Goal: Task Accomplishment & Management: Complete application form

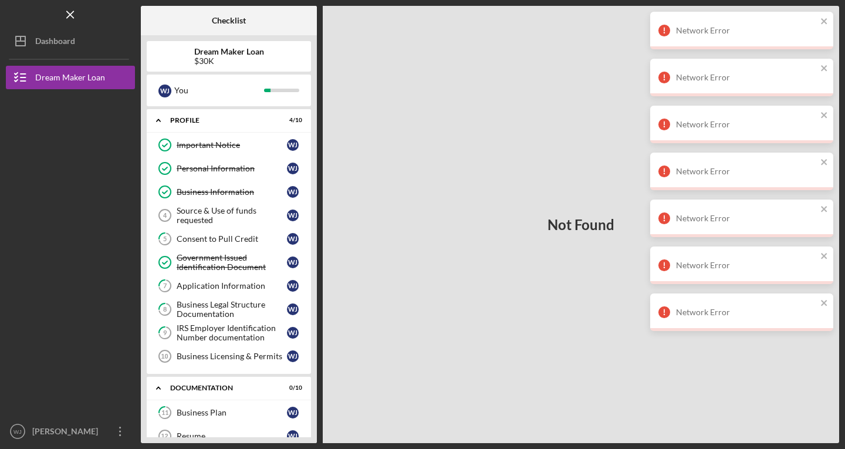
scroll to position [209, 0]
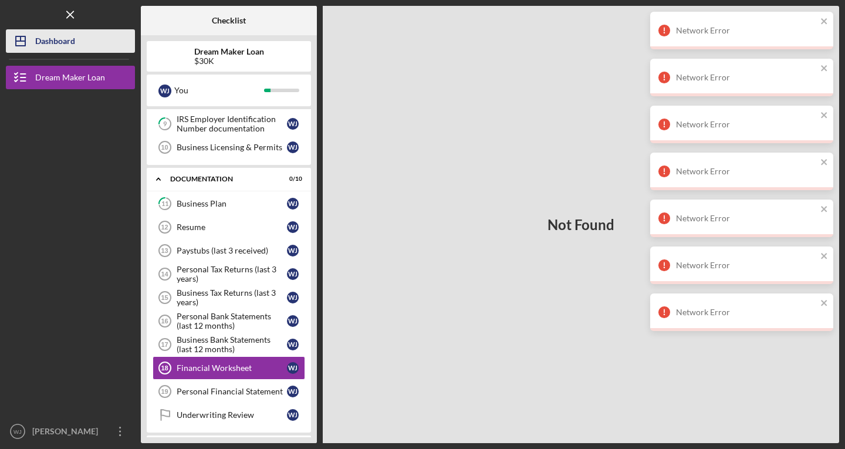
click at [48, 42] on div "Dashboard" at bounding box center [55, 42] width 40 height 26
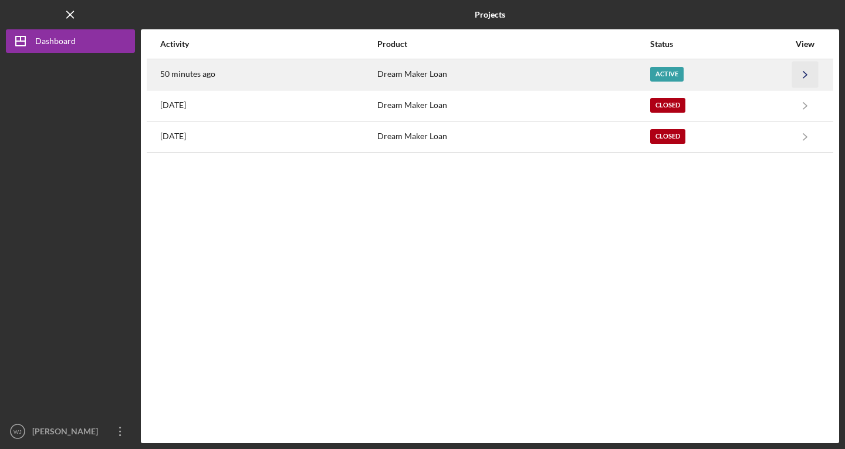
click at [807, 69] on icon "Icon/Navigate" at bounding box center [806, 74] width 26 height 26
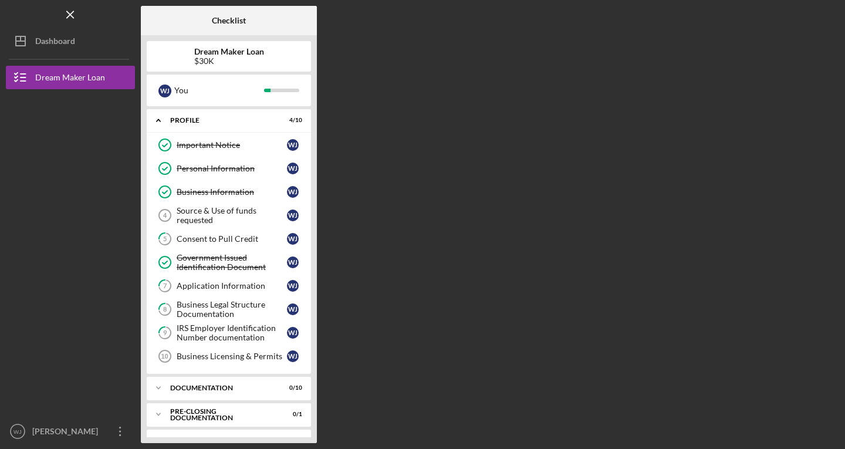
scroll to position [22, 0]
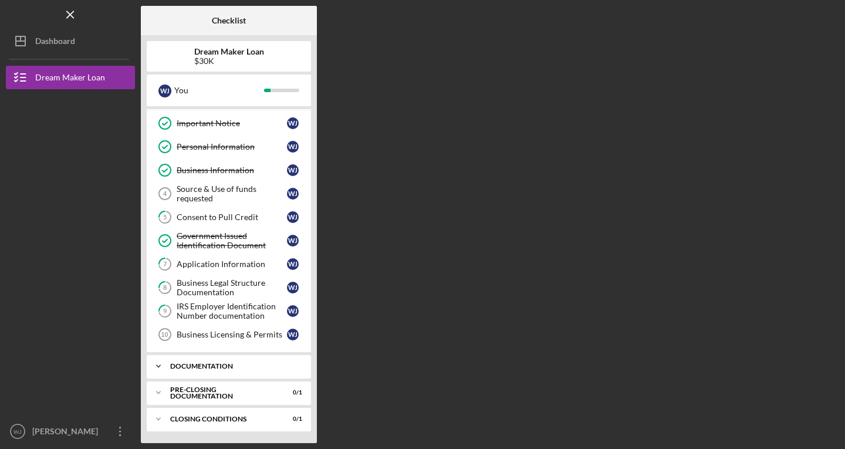
click at [170, 366] on div "Documentation" at bounding box center [233, 366] width 126 height 7
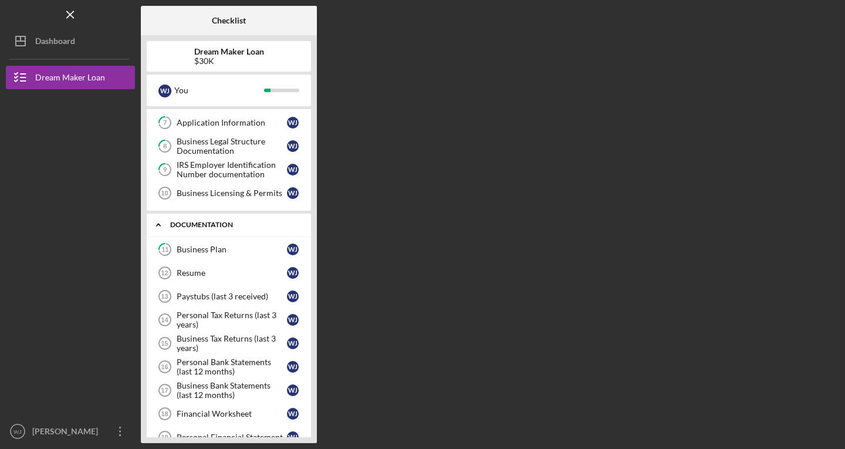
scroll to position [171, 0]
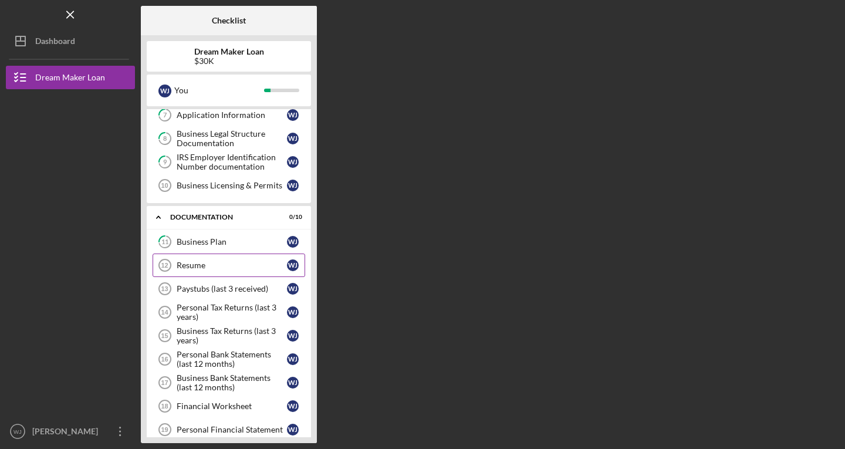
click at [175, 266] on icon "Resume 12" at bounding box center [164, 265] width 29 height 29
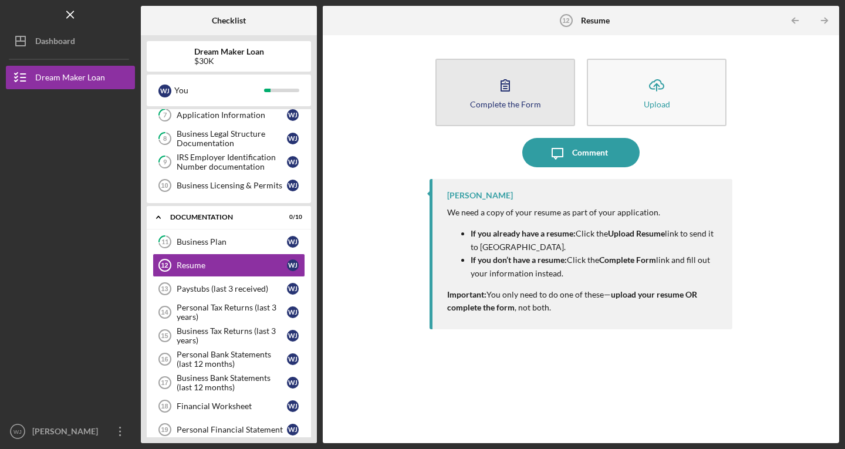
click at [509, 86] on icon "button" at bounding box center [505, 85] width 8 height 11
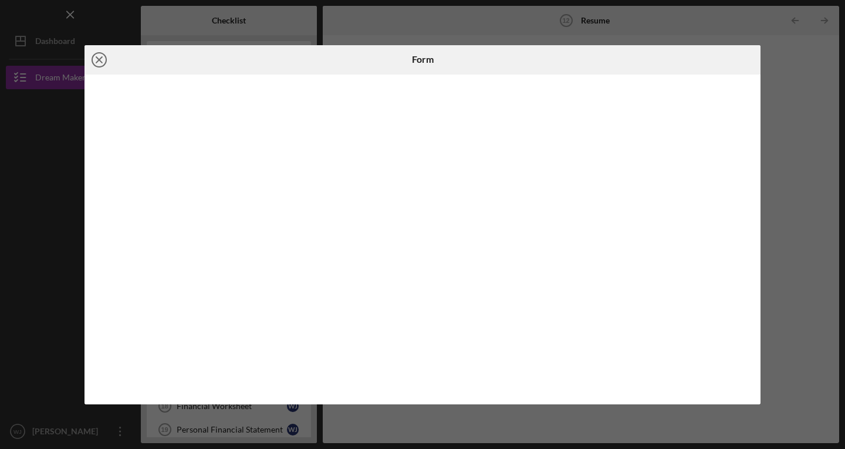
click at [99, 53] on circle at bounding box center [99, 60] width 14 height 14
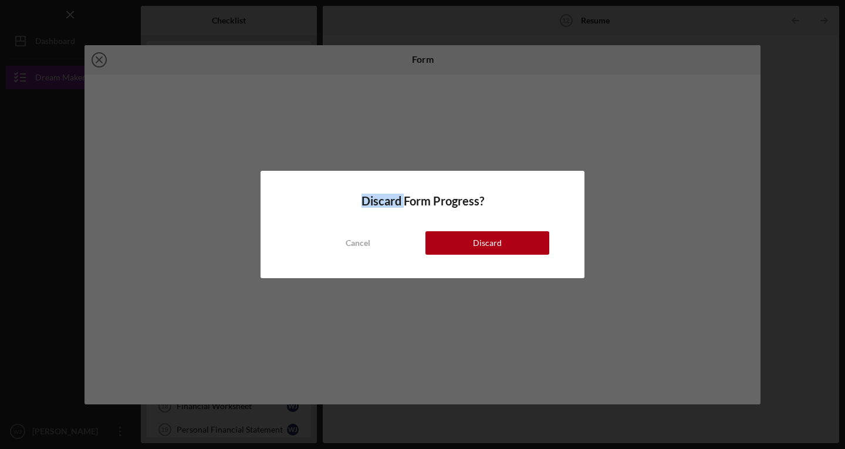
click at [99, 53] on div "Discard Form Progress? Cancel Discard" at bounding box center [422, 224] width 845 height 449
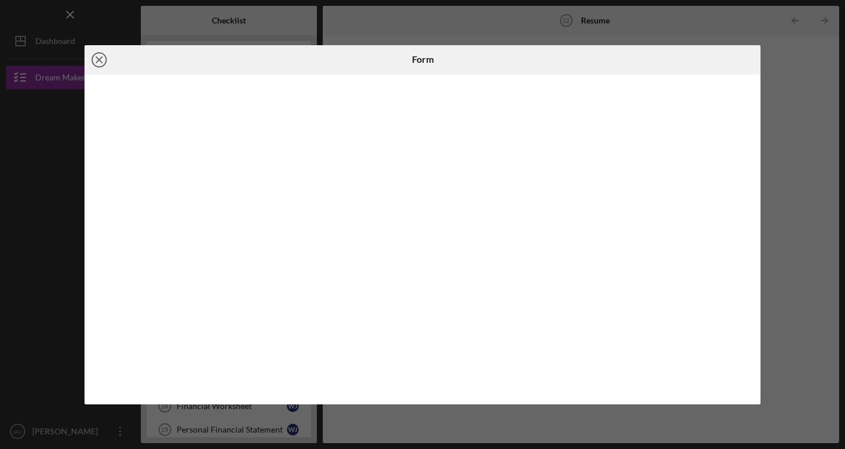
click at [103, 62] on icon "Icon/Close" at bounding box center [99, 59] width 29 height 29
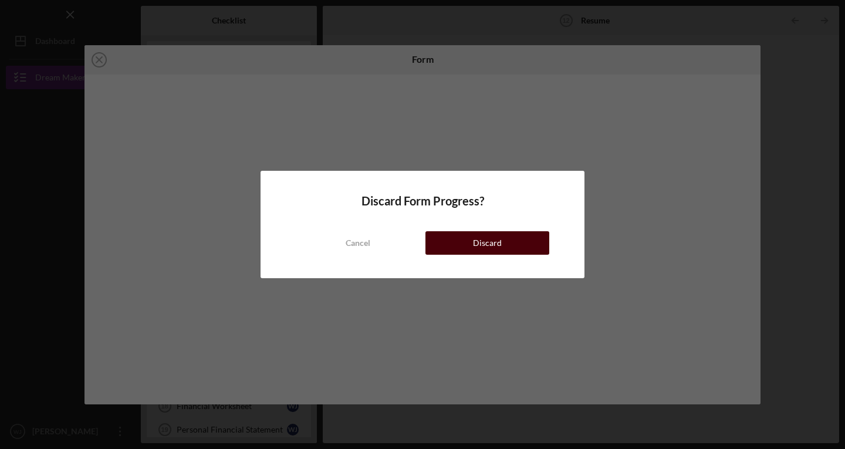
click at [463, 240] on button "Discard" at bounding box center [488, 242] width 124 height 23
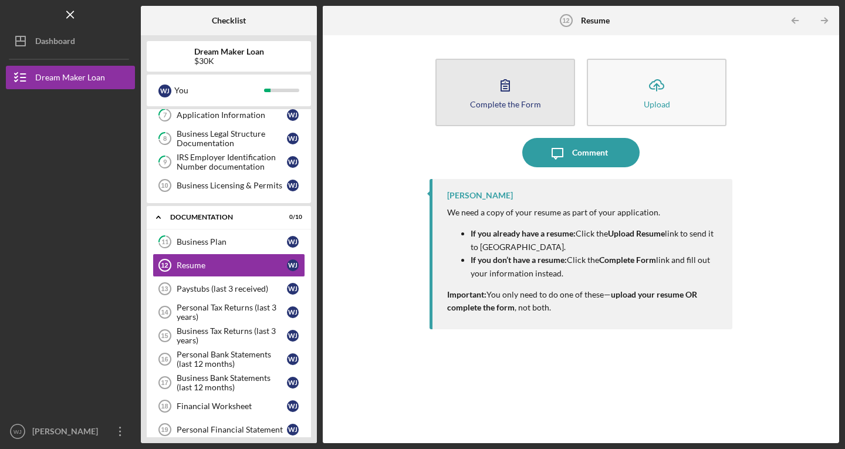
click at [531, 83] on button "Complete the Form Form" at bounding box center [506, 93] width 140 height 68
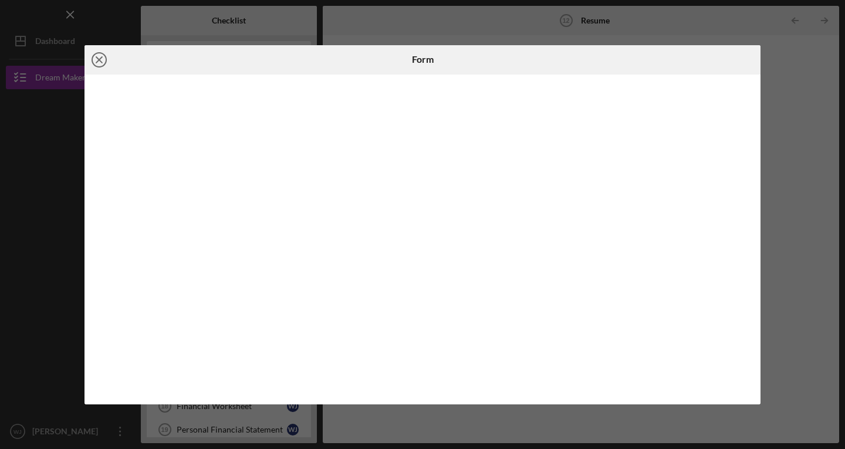
click at [100, 58] on line at bounding box center [99, 60] width 6 height 6
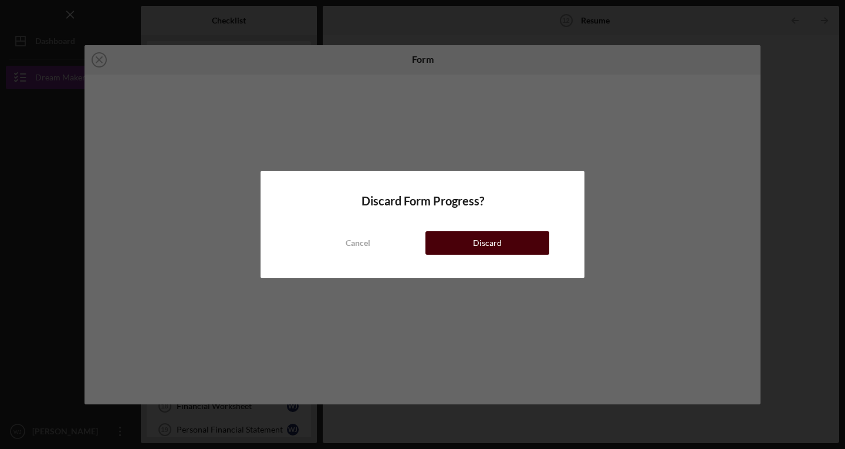
click at [489, 238] on div "Discard" at bounding box center [487, 242] width 29 height 23
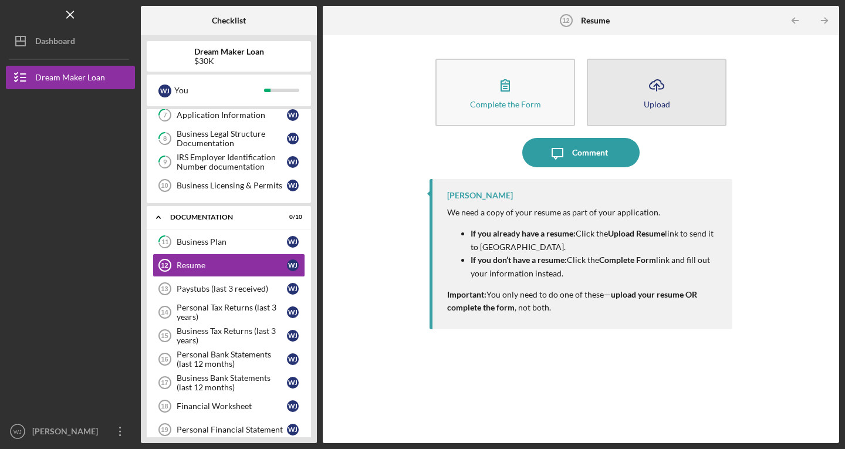
click at [627, 106] on button "Icon/Upload Upload" at bounding box center [657, 93] width 140 height 68
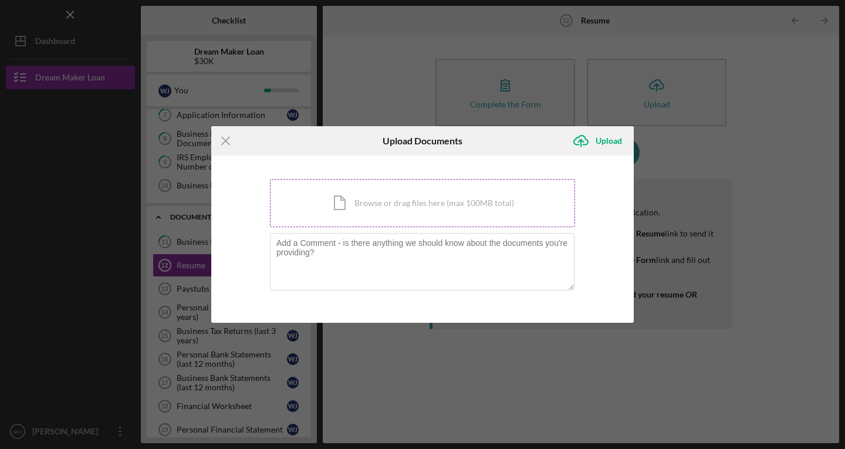
click at [437, 200] on div "Icon/Document Browse or drag files here (max 100MB total) Tap to choose files o…" at bounding box center [422, 203] width 305 height 48
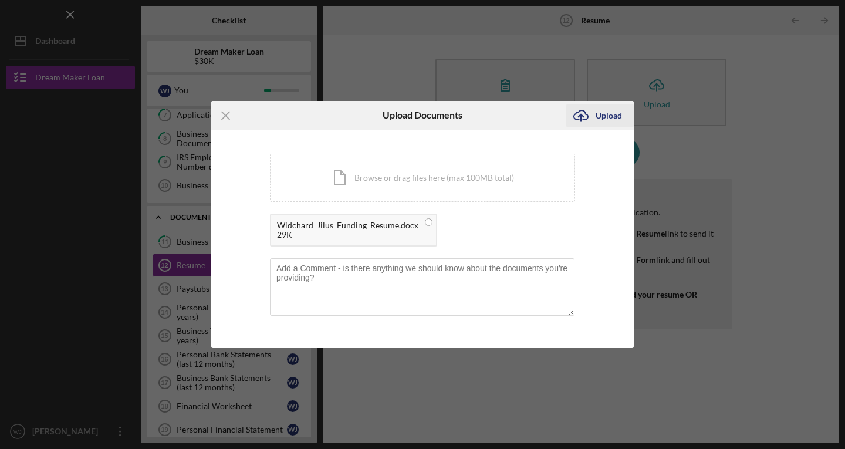
click at [604, 107] on div "Upload" at bounding box center [609, 115] width 26 height 23
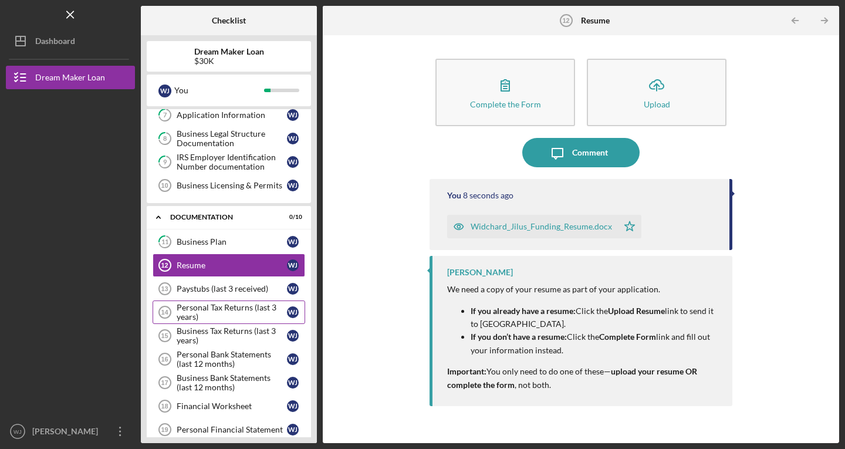
click at [241, 319] on div "Personal Tax Returns (last 3 years)" at bounding box center [232, 312] width 110 height 19
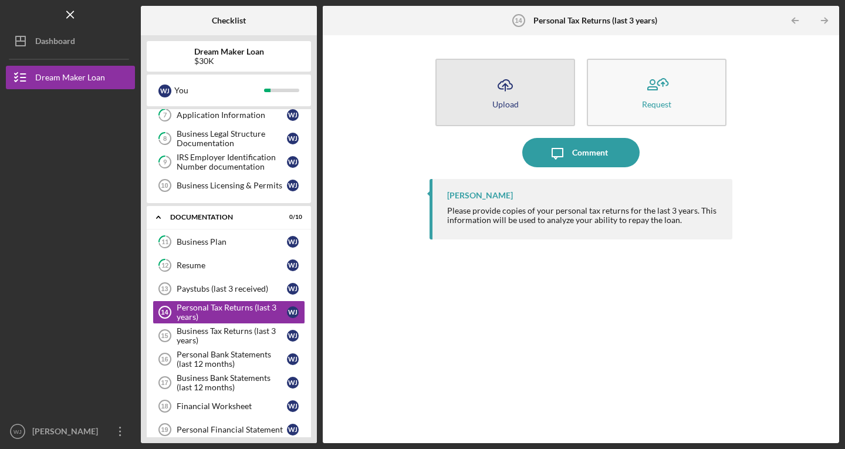
click at [527, 72] on button "Icon/Upload Upload" at bounding box center [506, 93] width 140 height 68
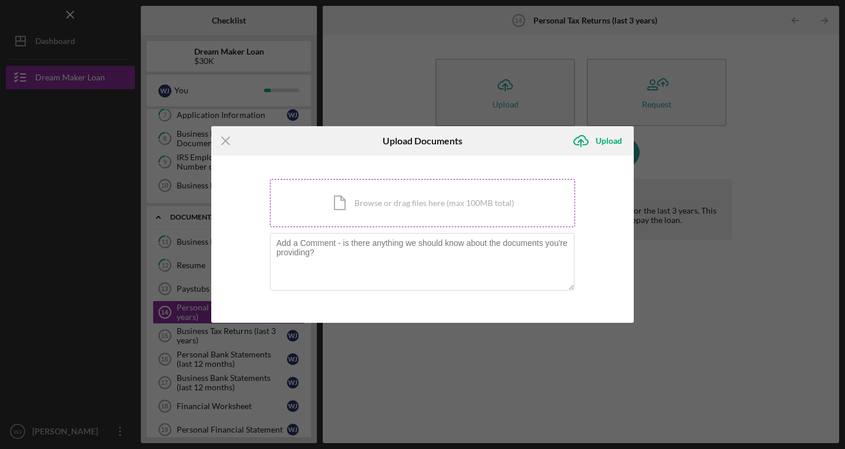
click at [395, 211] on div "Icon/Document Browse or drag files here (max 100MB total) Tap to choose files o…" at bounding box center [422, 203] width 305 height 48
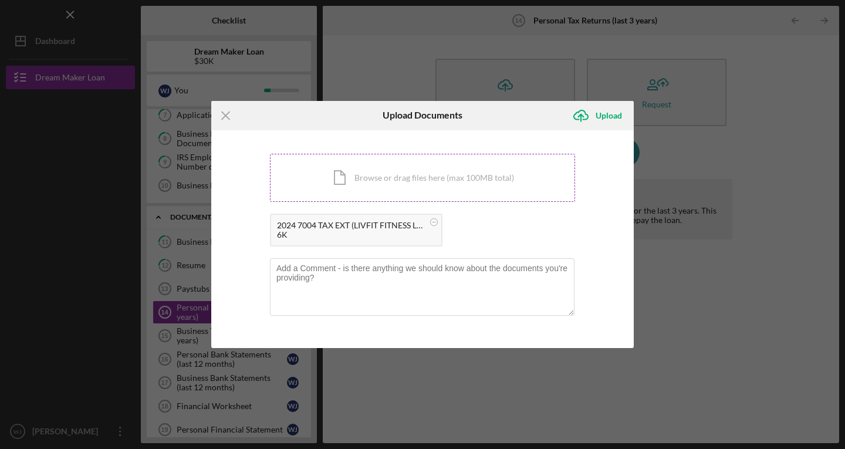
click at [435, 184] on div "Icon/Document Browse or drag files here (max 100MB total) Tap to choose files o…" at bounding box center [422, 178] width 305 height 48
click at [430, 162] on div "Icon/Document Browse or drag files here (max 100MB total) Tap to choose files o…" at bounding box center [422, 178] width 305 height 48
click at [457, 184] on div "Icon/Document Browse or drag files here (max 100MB total) Tap to choose files o…" at bounding box center [422, 178] width 305 height 48
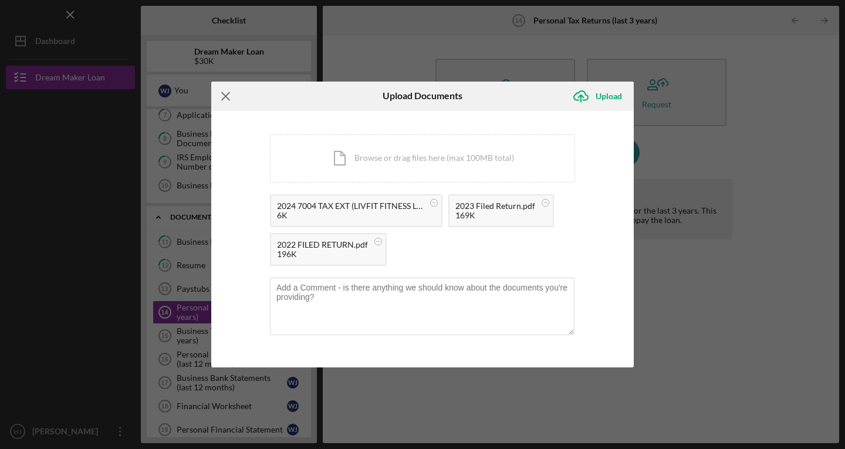
click at [227, 94] on line at bounding box center [226, 96] width 8 height 8
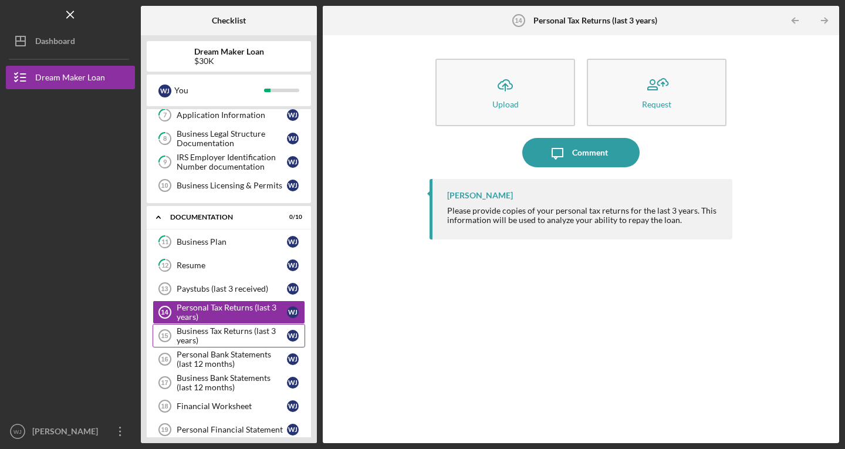
click at [212, 333] on div "Business Tax Returns (last 3 years)" at bounding box center [232, 335] width 110 height 19
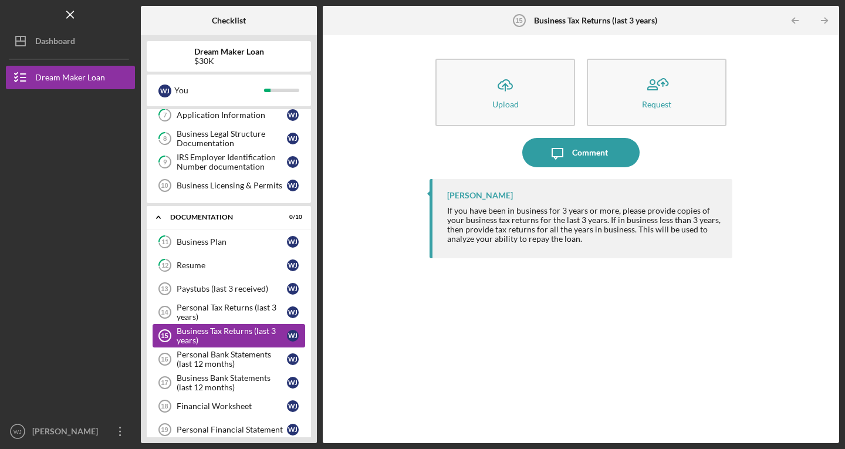
click at [212, 333] on div "Business Tax Returns (last 3 years)" at bounding box center [232, 335] width 110 height 19
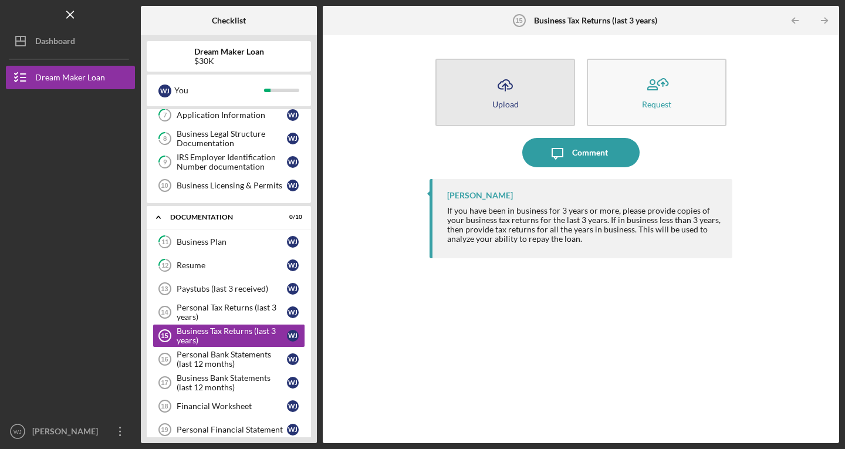
click at [538, 92] on button "Icon/Upload Upload" at bounding box center [506, 93] width 140 height 68
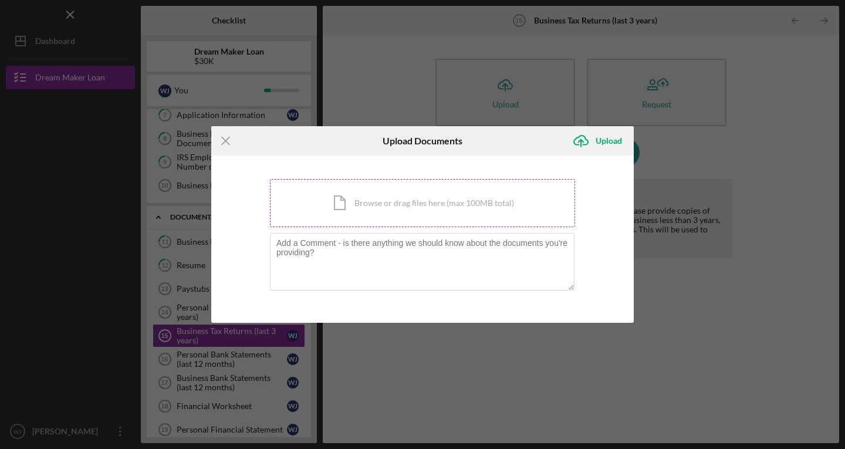
click at [429, 211] on div "Icon/Document Browse or drag files here (max 100MB total) Tap to choose files o…" at bounding box center [422, 203] width 305 height 48
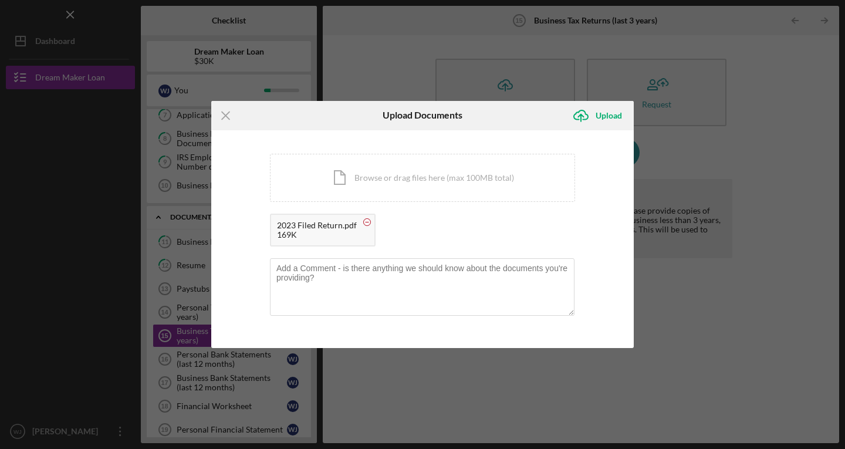
click at [368, 221] on circle at bounding box center [367, 221] width 7 height 7
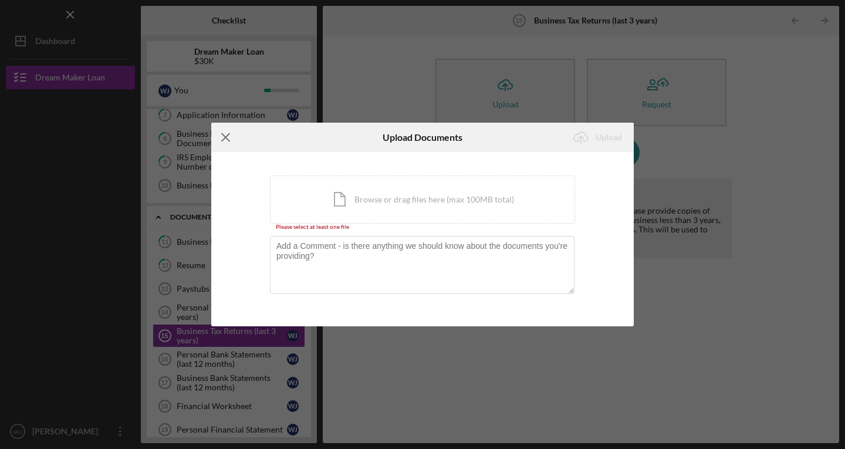
click at [225, 136] on icon "Icon/Menu Close" at bounding box center [225, 137] width 29 height 29
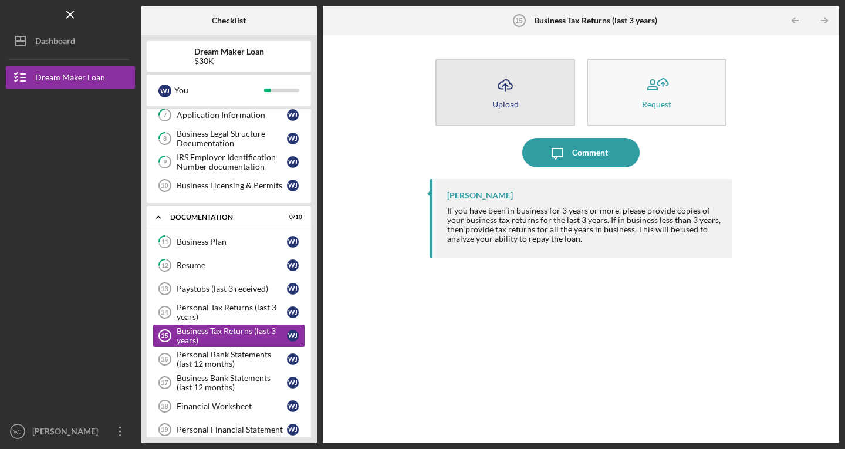
click at [528, 82] on button "Icon/Upload Upload" at bounding box center [506, 93] width 140 height 68
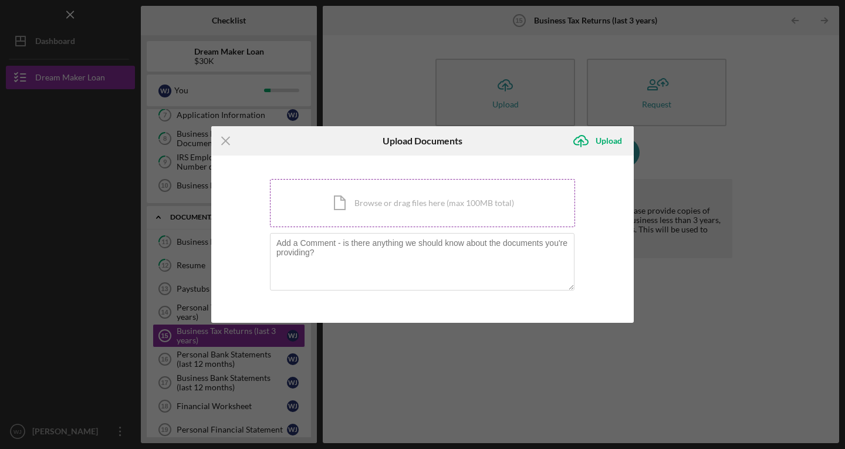
click at [370, 202] on div "Icon/Document Browse or drag files here (max 100MB total) Tap to choose files o…" at bounding box center [422, 203] width 305 height 48
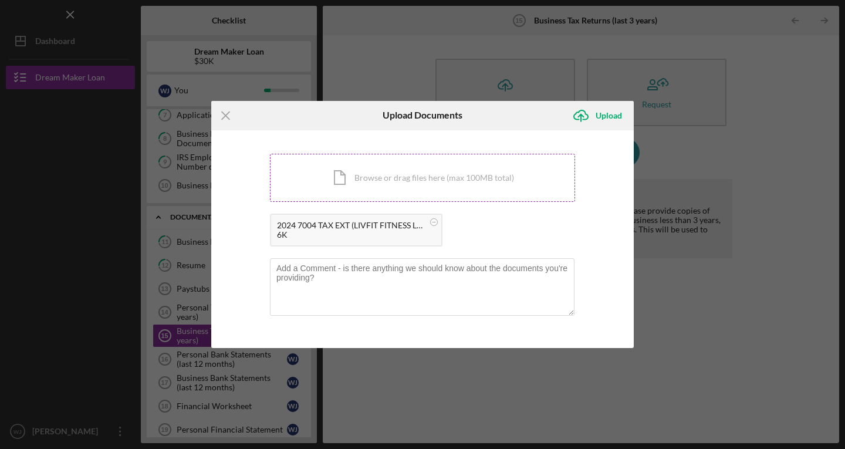
click at [447, 184] on div "Icon/Document Browse or drag files here (max 100MB total) Tap to choose files o…" at bounding box center [422, 178] width 305 height 48
click at [367, 176] on div "Icon/Document Browse or drag files here (max 100MB total) Tap to choose files o…" at bounding box center [422, 178] width 305 height 48
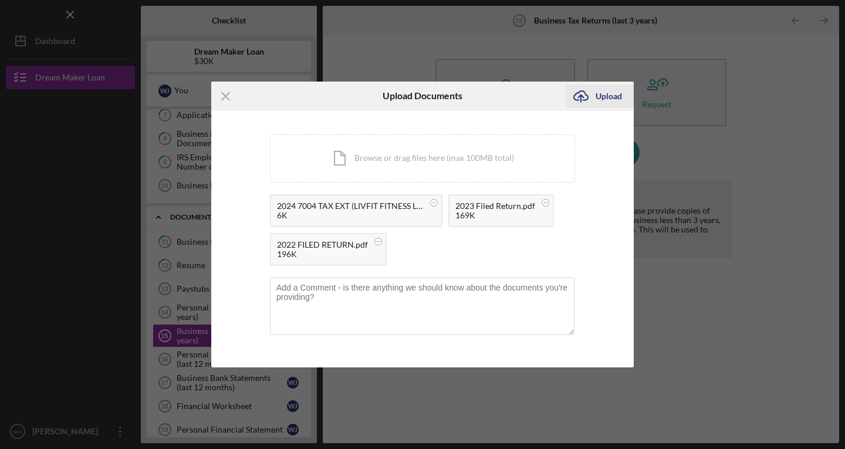
click at [599, 96] on div "Upload" at bounding box center [609, 96] width 26 height 23
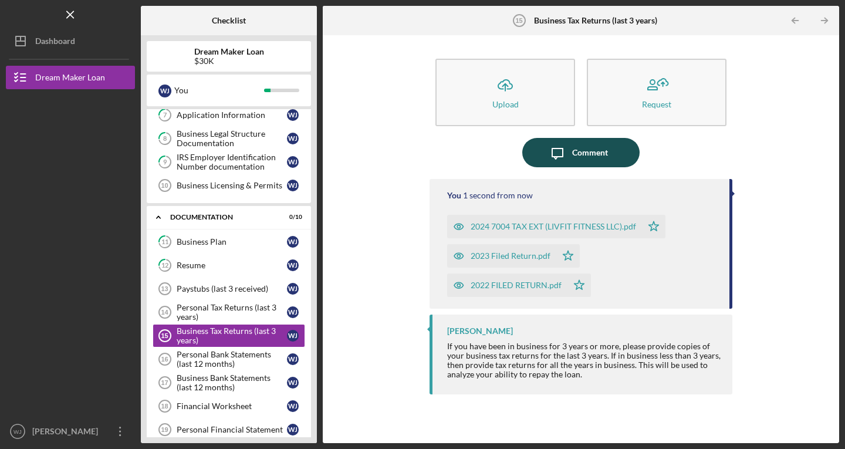
click at [593, 155] on div "Comment" at bounding box center [590, 152] width 36 height 29
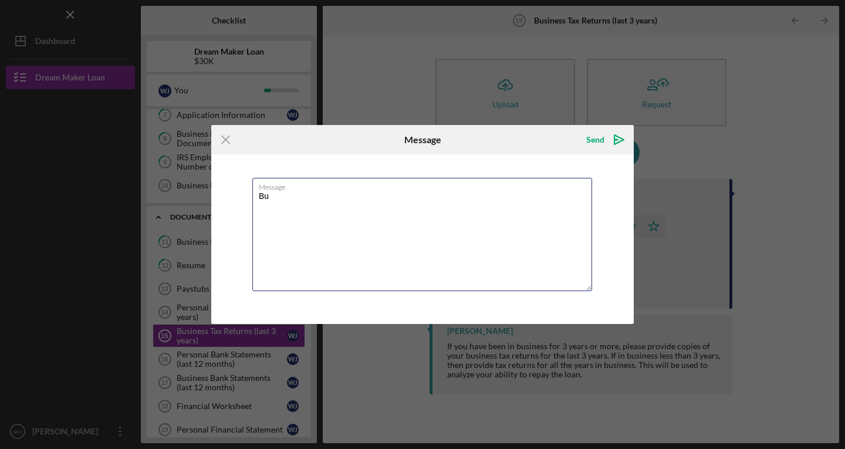
type textarea "B"
type textarea "Schedule C filed with 1040 for tax year [DATE]."
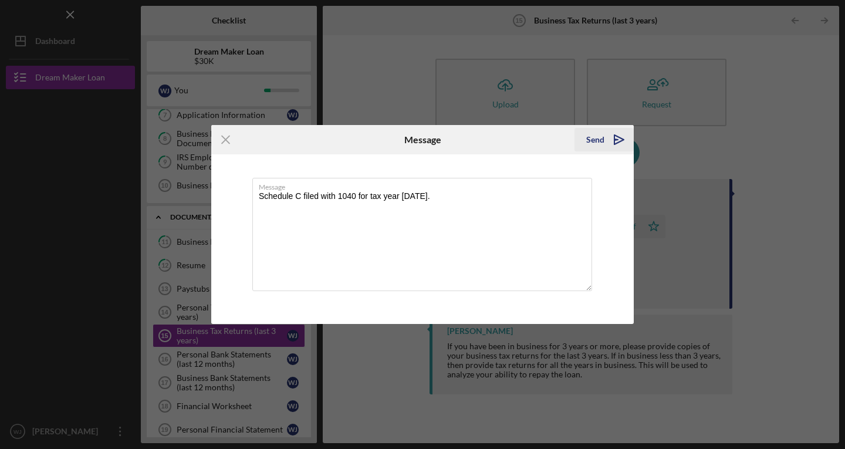
click at [606, 146] on icon "Icon/icon-invite-send" at bounding box center [619, 139] width 29 height 29
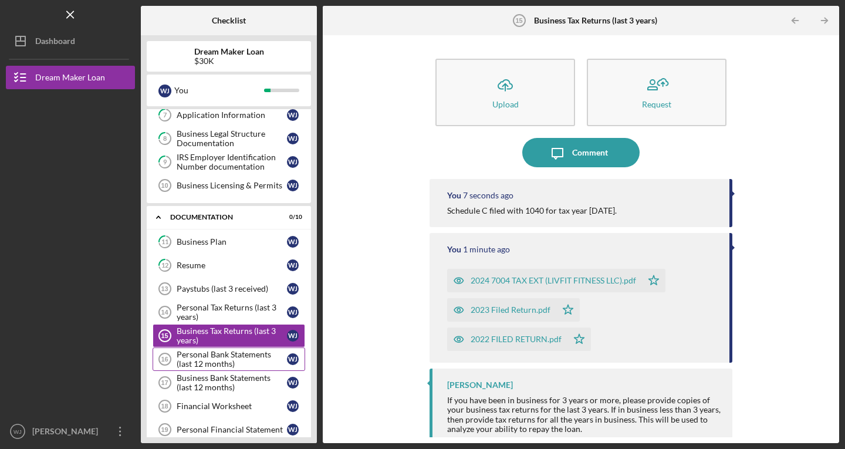
click at [198, 355] on div "Personal Bank Statements (last 12 months)" at bounding box center [232, 359] width 110 height 19
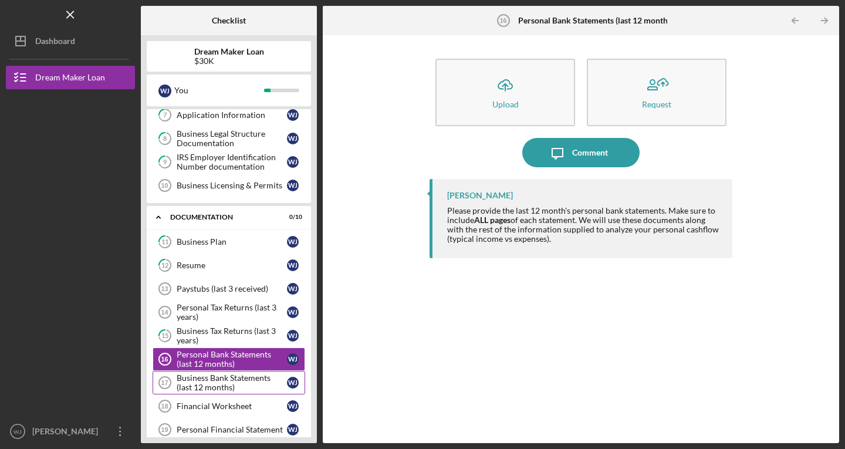
click at [198, 381] on div "Business Bank Statements (last 12 months)" at bounding box center [232, 382] width 110 height 19
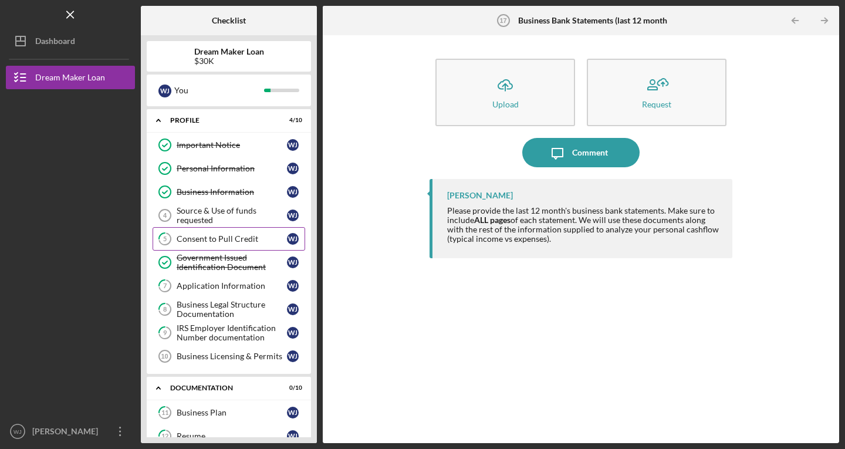
click at [230, 240] on div "Consent to Pull Credit" at bounding box center [232, 238] width 110 height 9
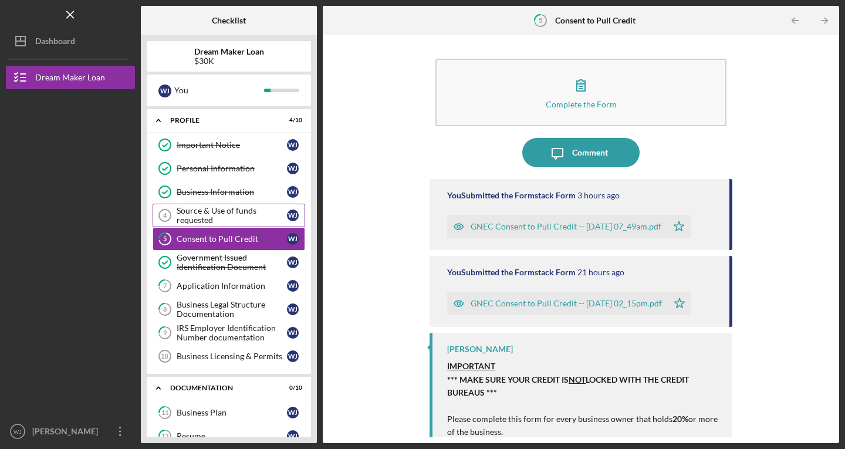
click at [205, 215] on div "Source & Use of funds requested" at bounding box center [232, 215] width 110 height 19
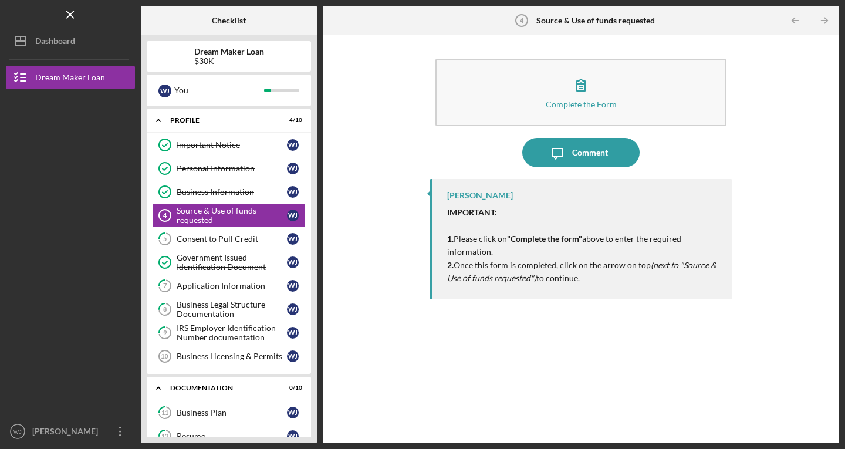
click at [216, 216] on div "Source & Use of funds requested" at bounding box center [232, 215] width 110 height 19
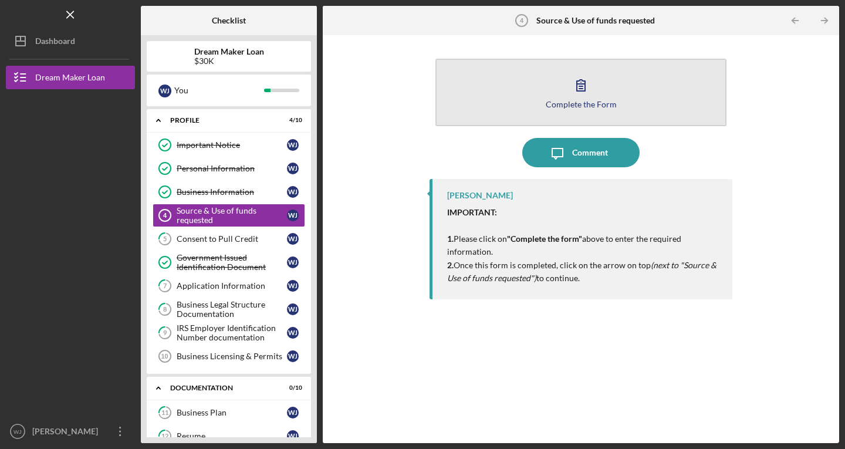
click at [557, 100] on div "Complete the Form" at bounding box center [581, 104] width 71 height 9
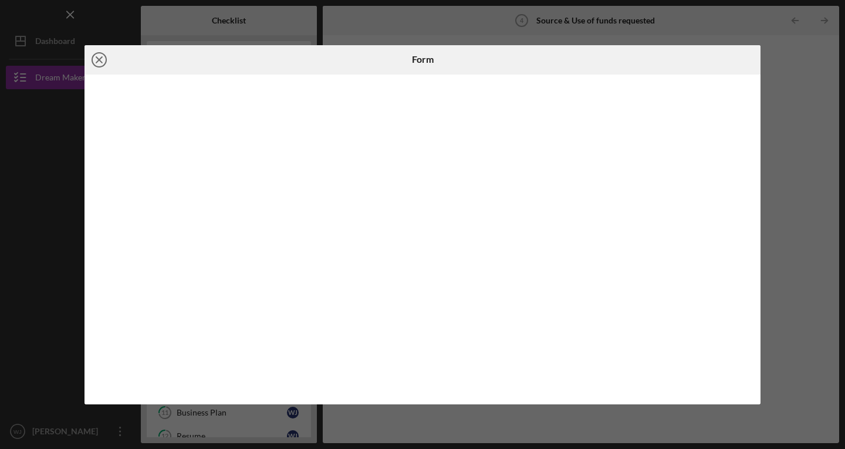
click at [103, 62] on icon "Icon/Close" at bounding box center [99, 59] width 29 height 29
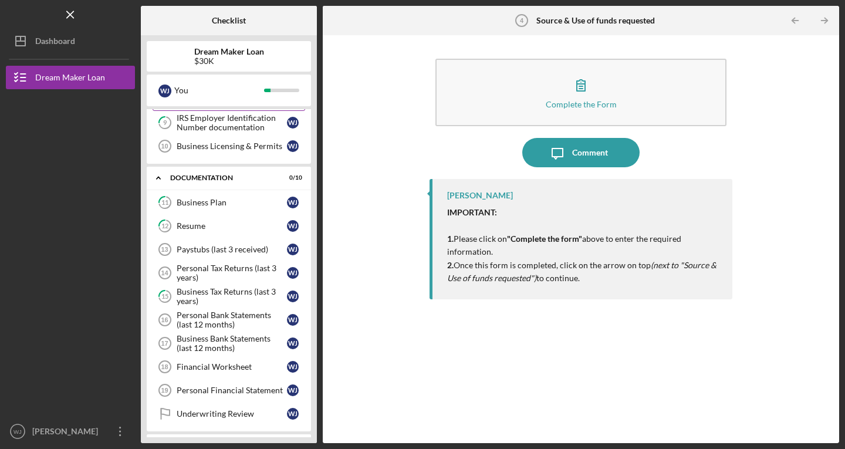
scroll to position [210, 0]
click at [205, 207] on div "Business Plan" at bounding box center [232, 202] width 110 height 9
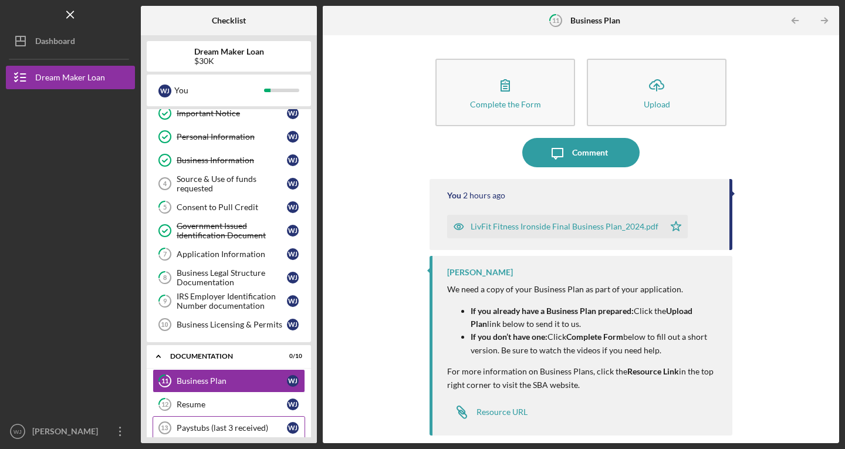
scroll to position [31, 0]
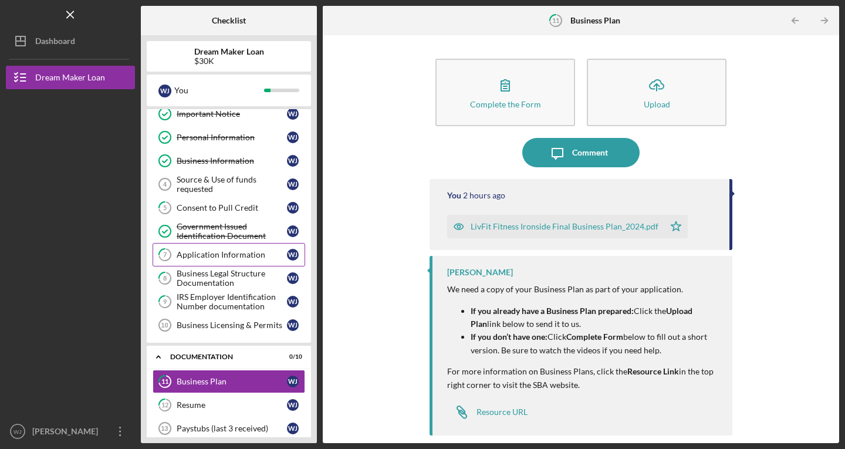
click at [222, 252] on div "Application Information" at bounding box center [232, 254] width 110 height 9
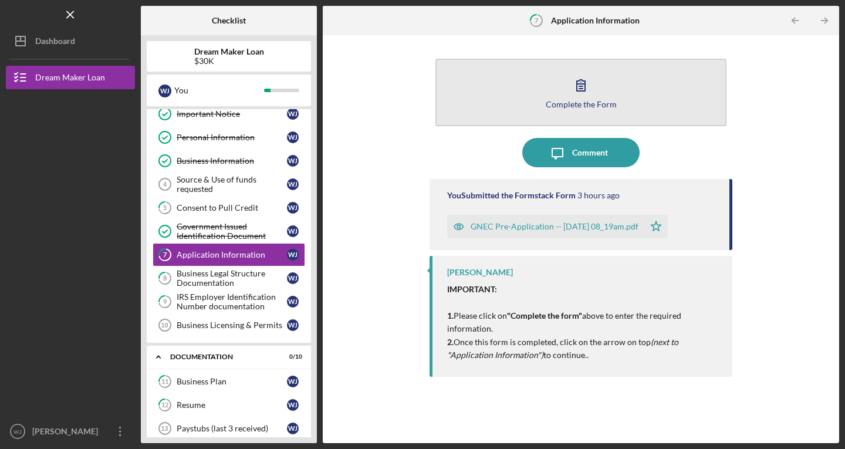
click at [595, 100] on div "Complete the Form" at bounding box center [581, 104] width 71 height 9
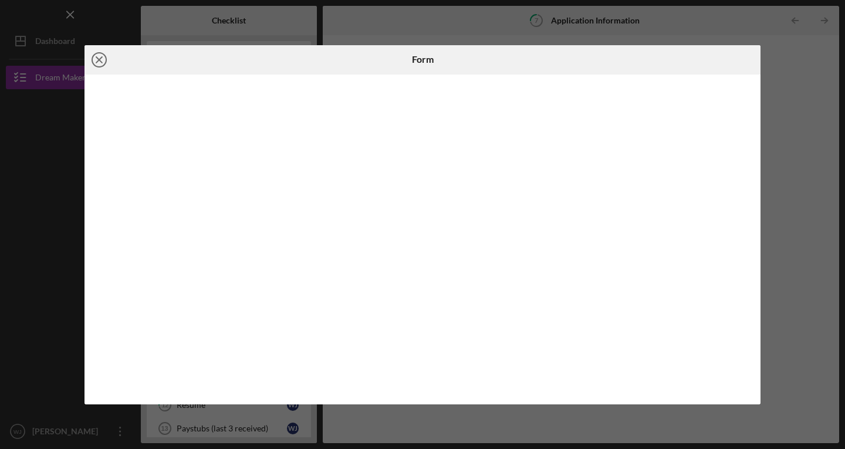
click at [95, 52] on icon "Icon/Close" at bounding box center [99, 59] width 29 height 29
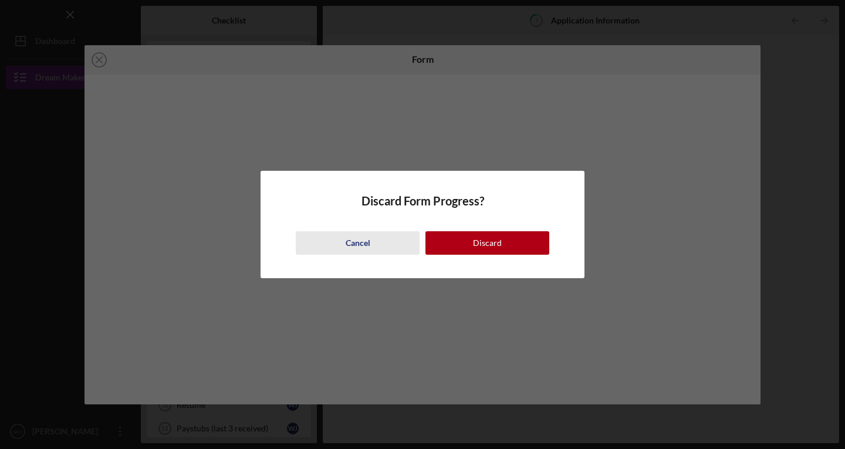
click at [362, 245] on div "Cancel" at bounding box center [358, 242] width 25 height 23
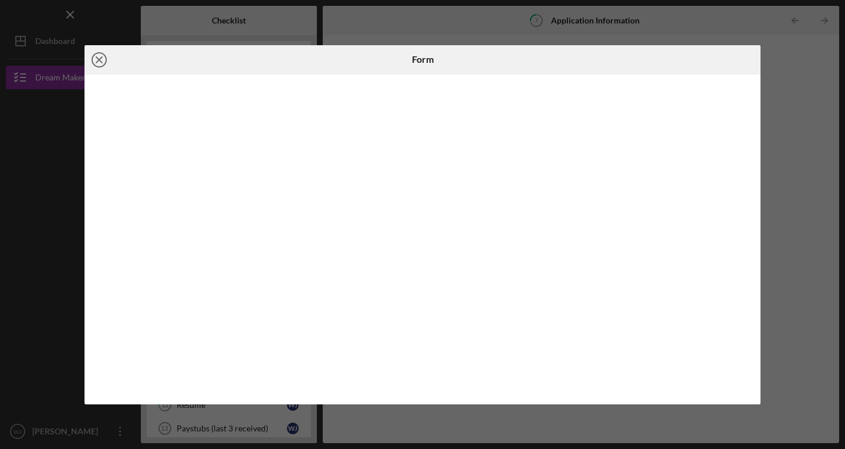
click at [99, 62] on icon "Icon/Close" at bounding box center [99, 59] width 29 height 29
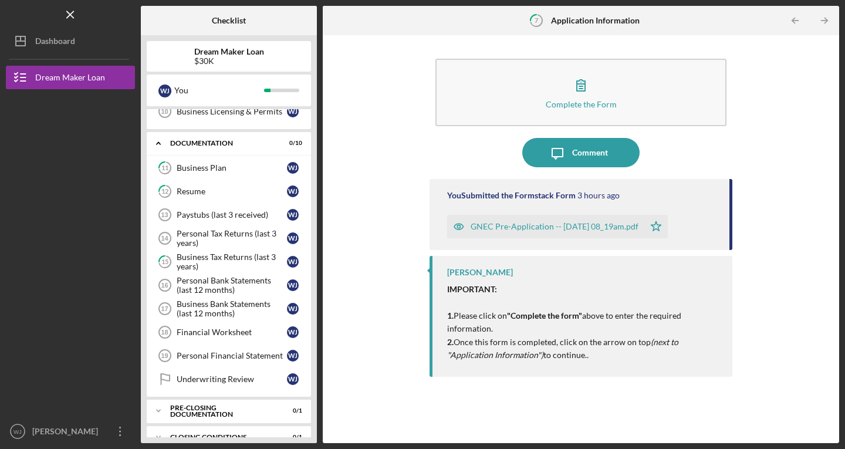
scroll to position [245, 0]
click at [180, 334] on div "Financial Worksheet" at bounding box center [232, 331] width 110 height 9
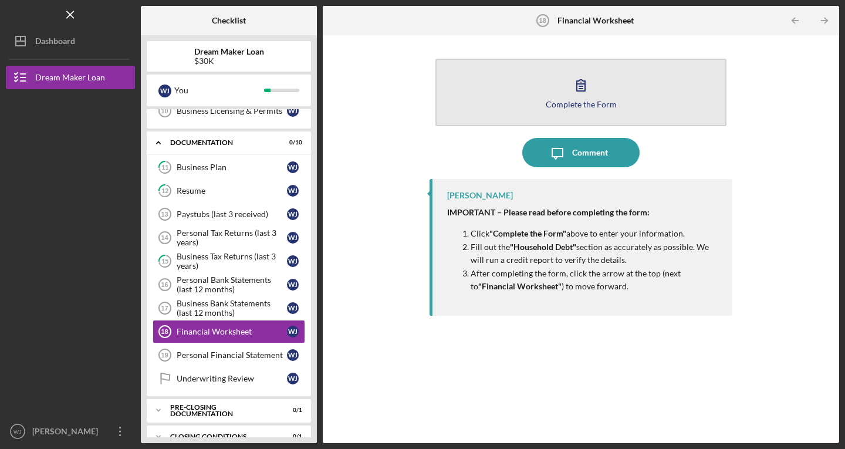
click at [596, 93] on button "Complete the Form Form" at bounding box center [581, 93] width 291 height 68
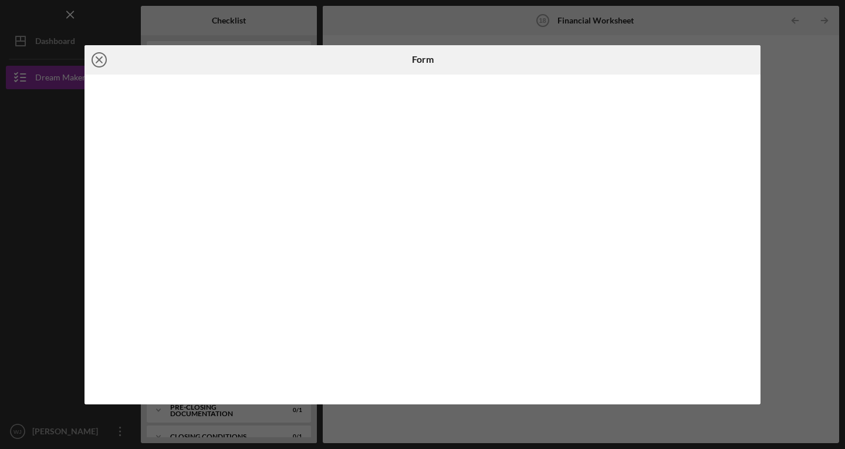
click at [99, 63] on icon "Icon/Close" at bounding box center [99, 59] width 29 height 29
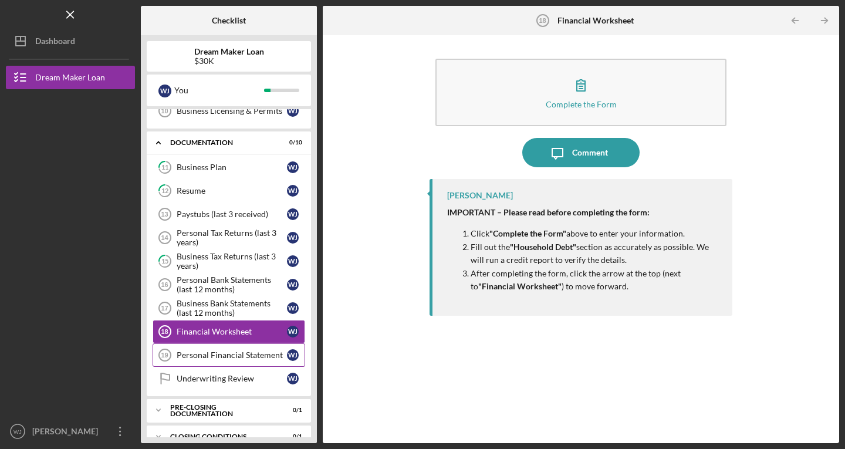
click at [229, 355] on div "Personal Financial Statement" at bounding box center [232, 354] width 110 height 9
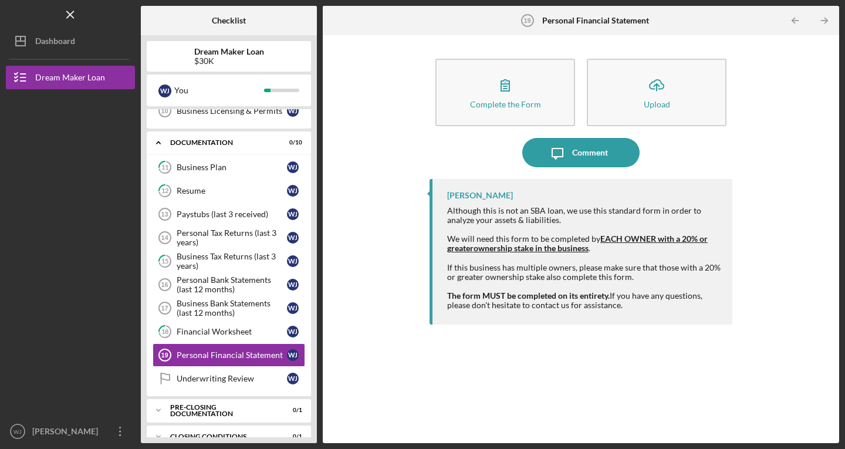
click at [518, 54] on div "Complete the Form Form Icon/Upload Upload" at bounding box center [581, 92] width 303 height 79
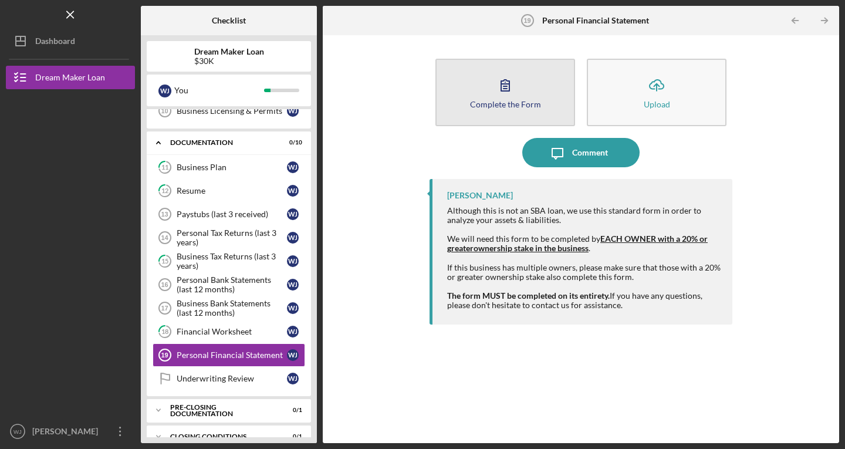
click at [497, 87] on icon "button" at bounding box center [505, 84] width 29 height 29
